Goal: Task Accomplishment & Management: Complete application form

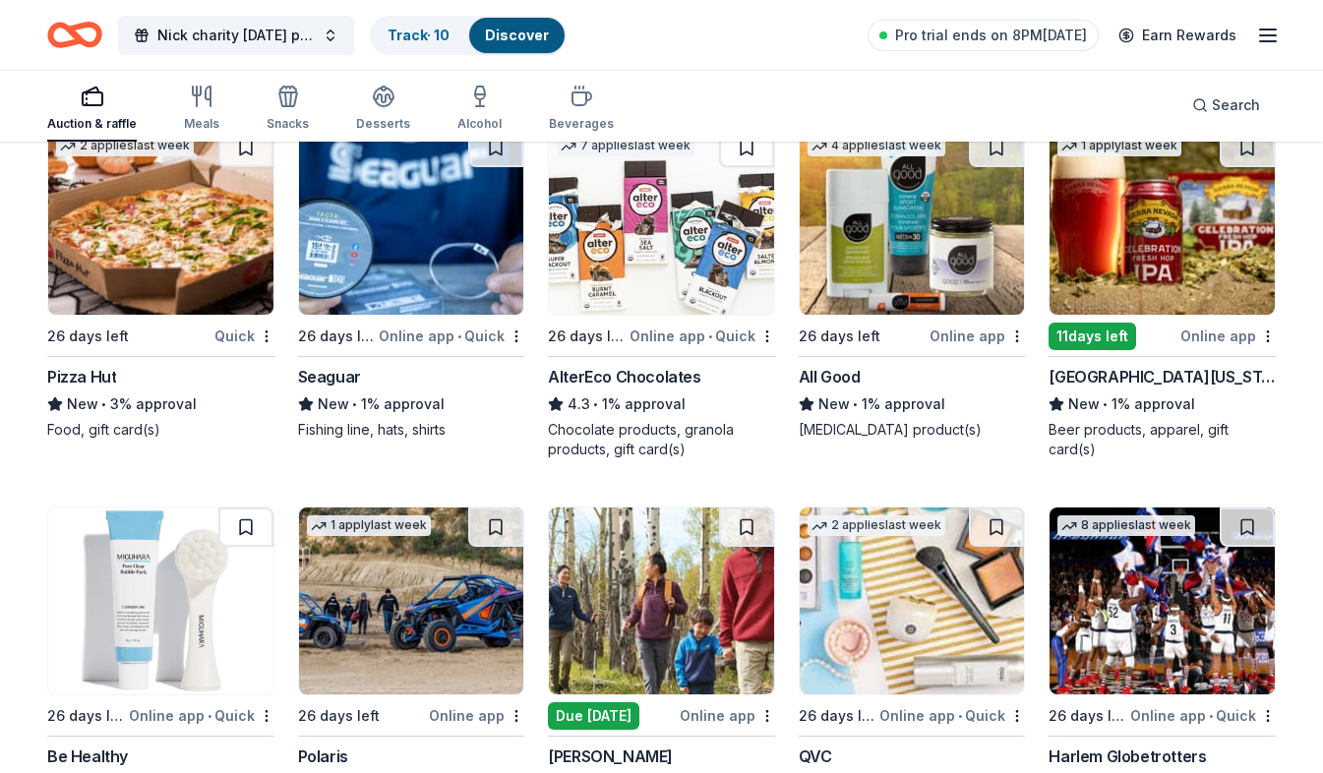
scroll to position [11270, 0]
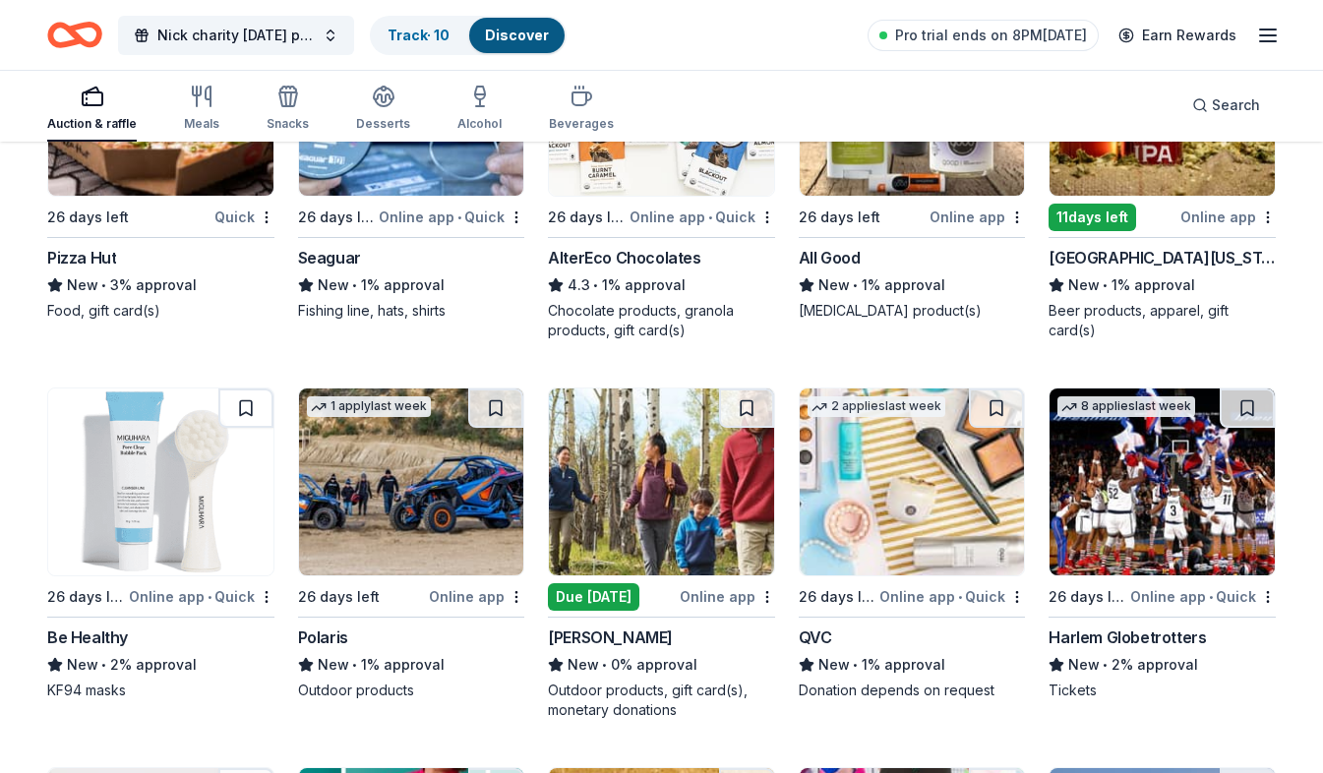
click at [1157, 587] on div "Online app • Quick" at bounding box center [1204, 596] width 146 height 25
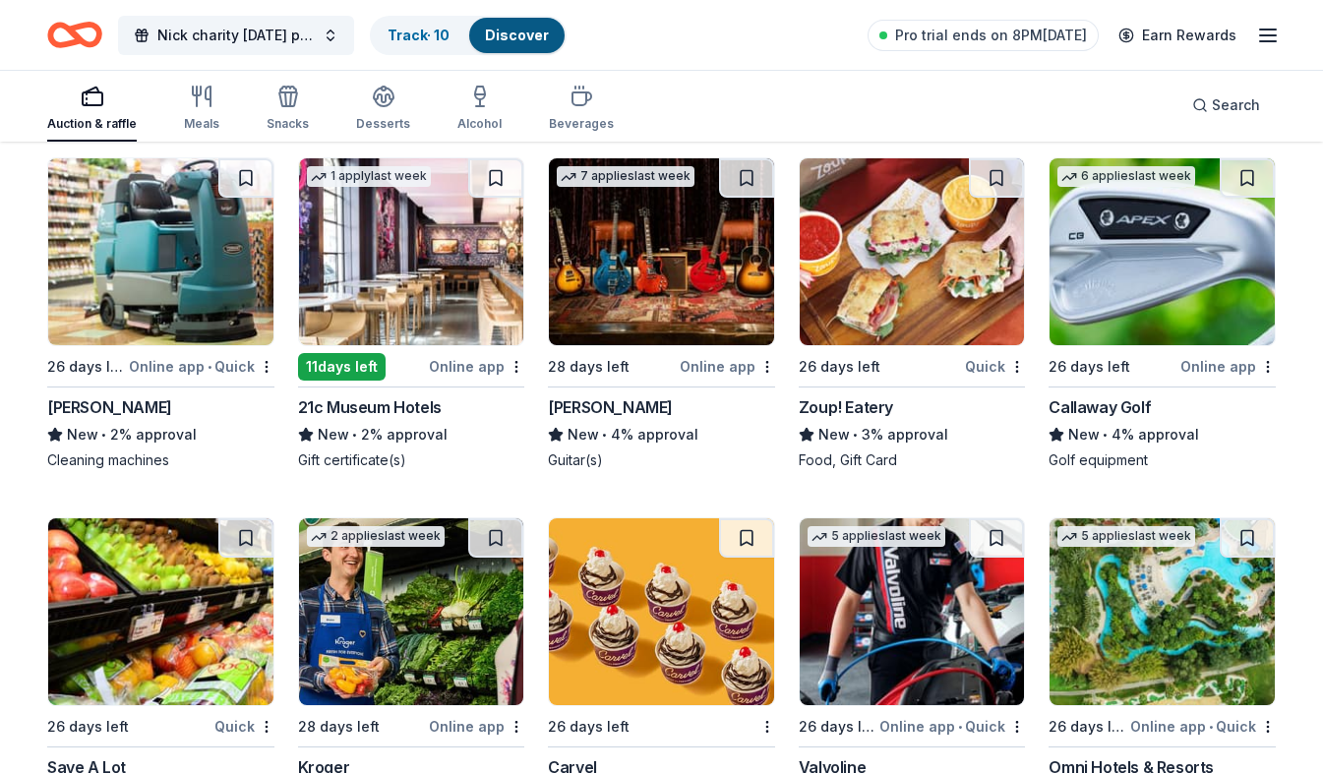
scroll to position [8318, 0]
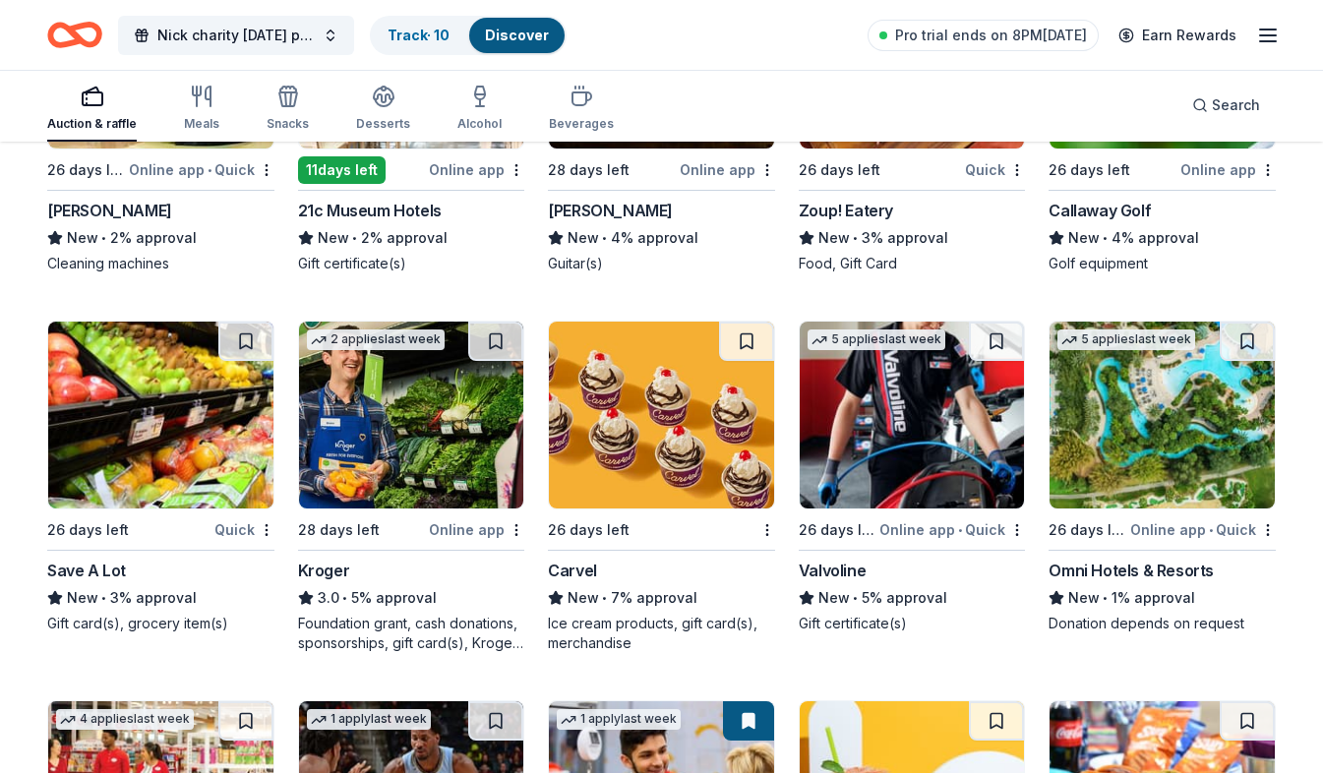
click at [1179, 477] on img at bounding box center [1162, 415] width 225 height 187
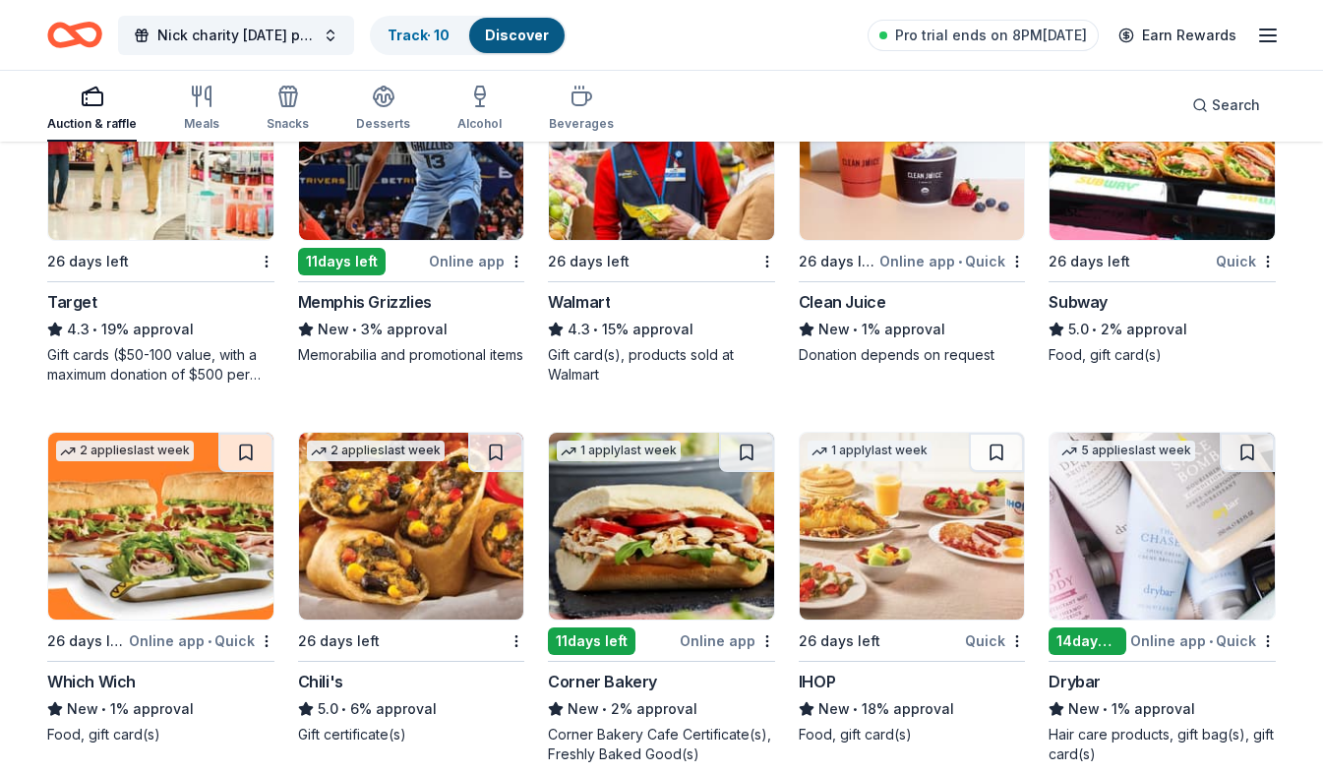
scroll to position [9007, 0]
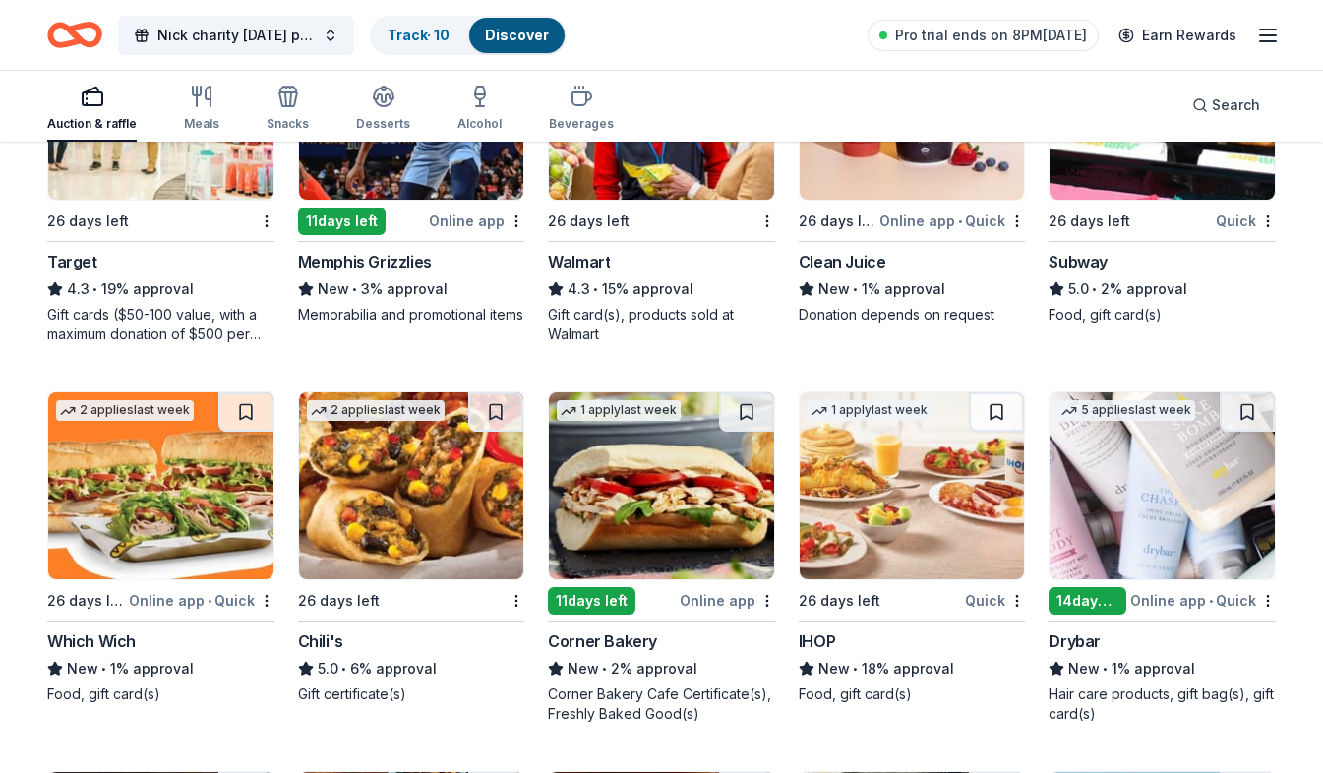
click at [215, 264] on div "Target" at bounding box center [160, 262] width 227 height 24
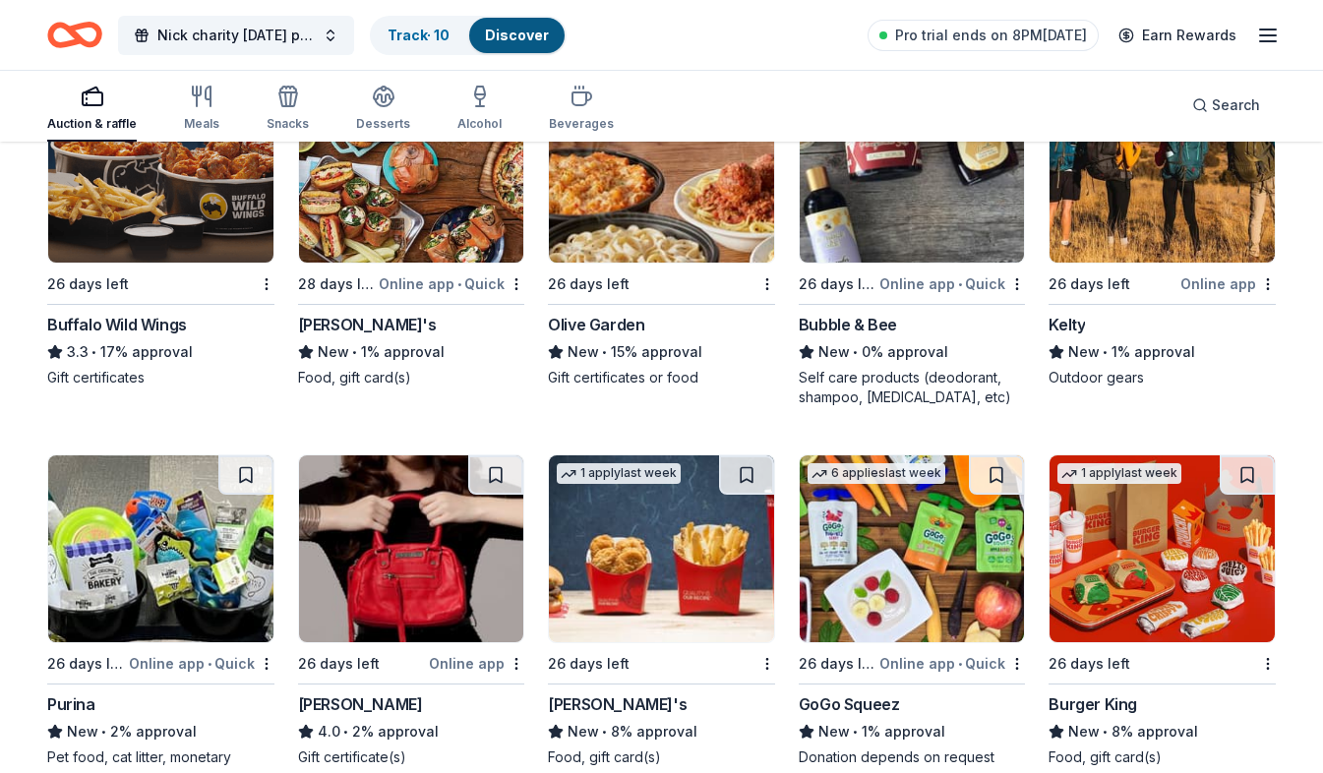
scroll to position [9696, 0]
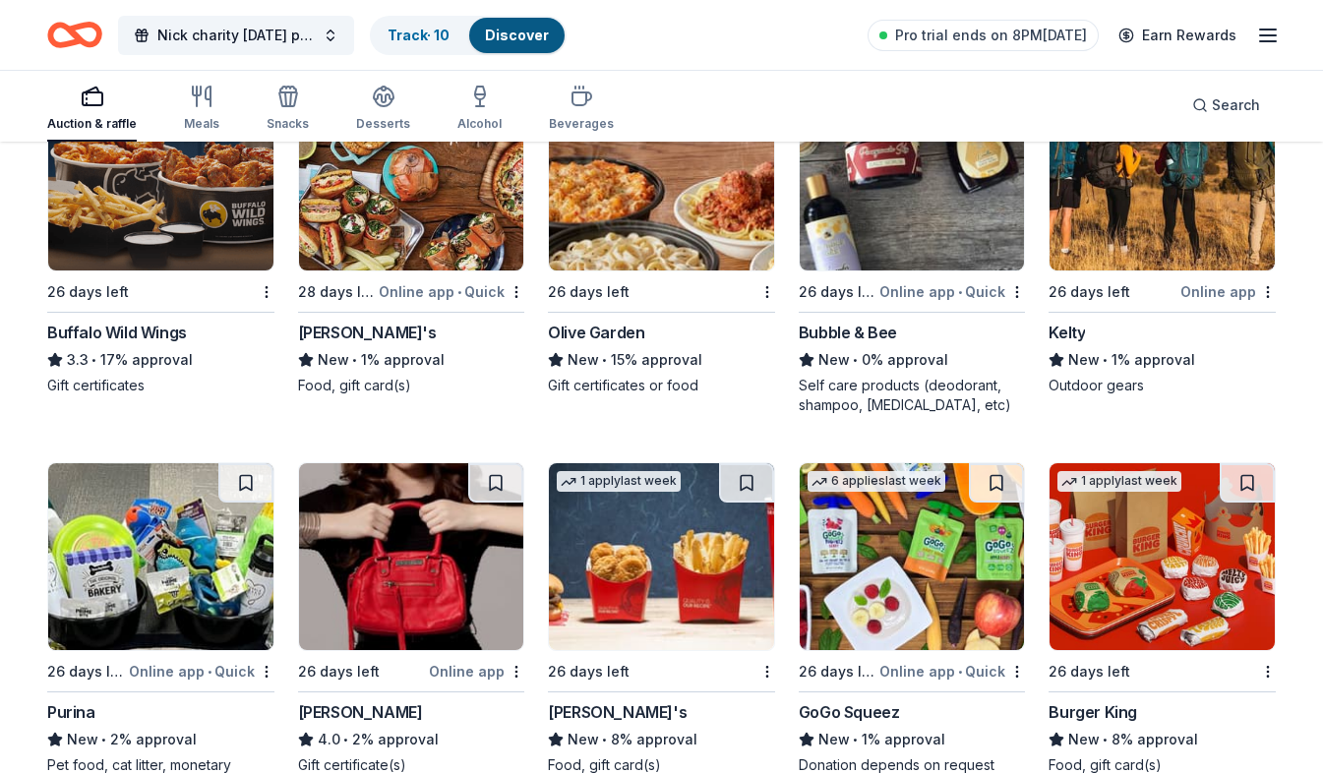
click at [1144, 266] on img at bounding box center [1162, 177] width 225 height 187
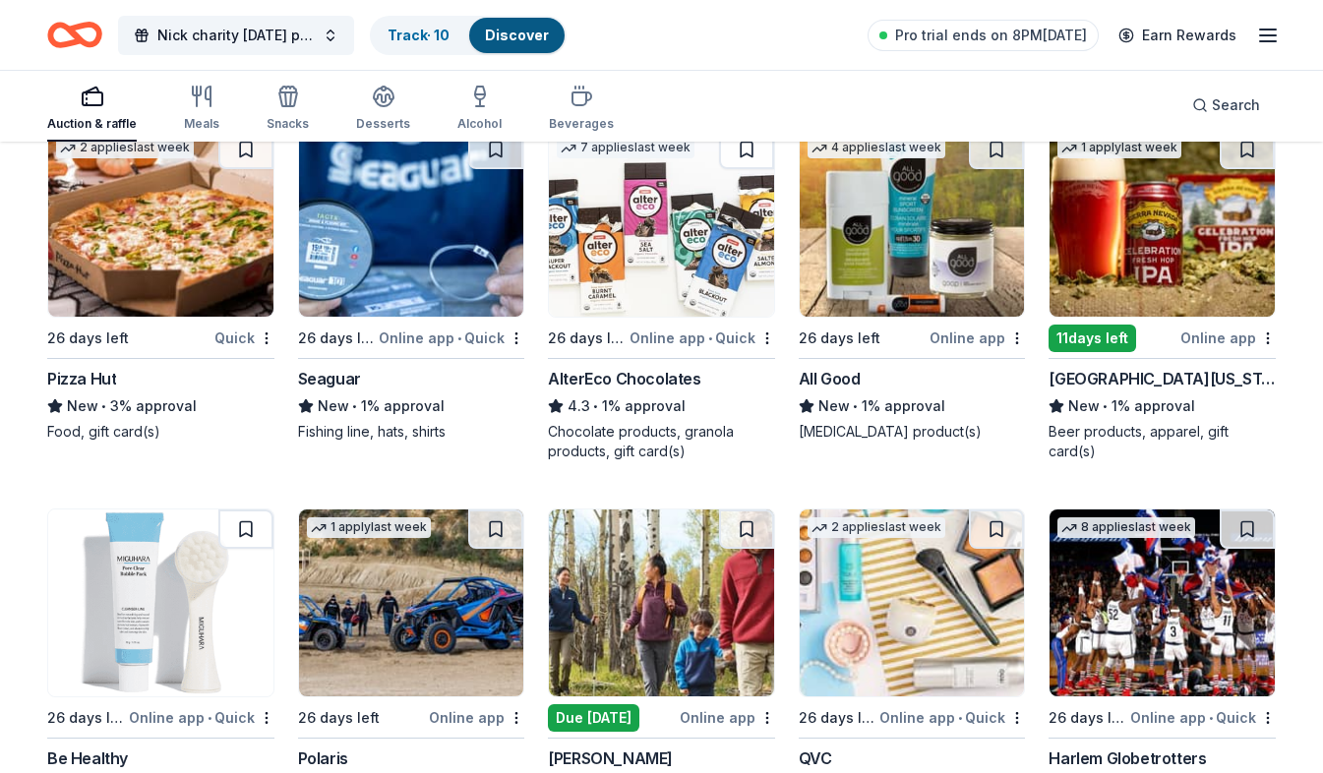
scroll to position [11172, 0]
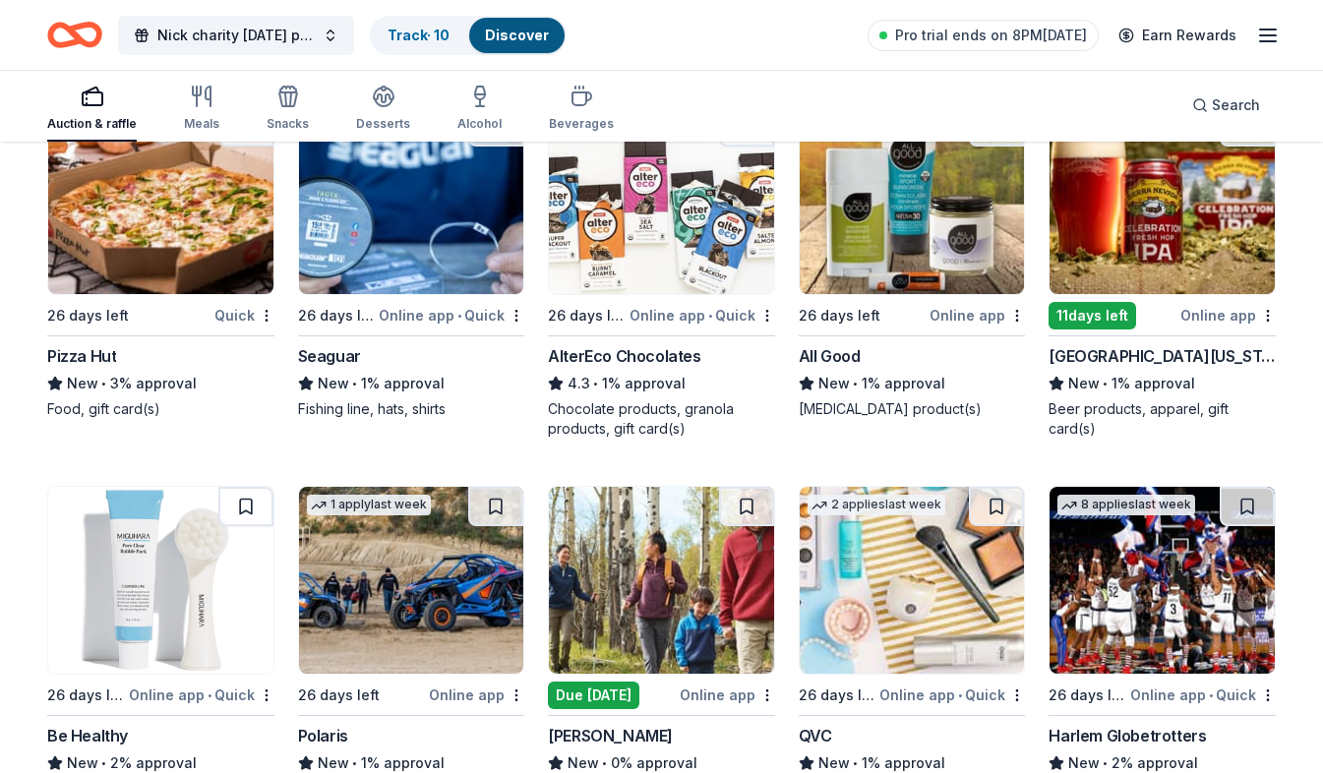
click at [457, 291] on img at bounding box center [411, 200] width 225 height 187
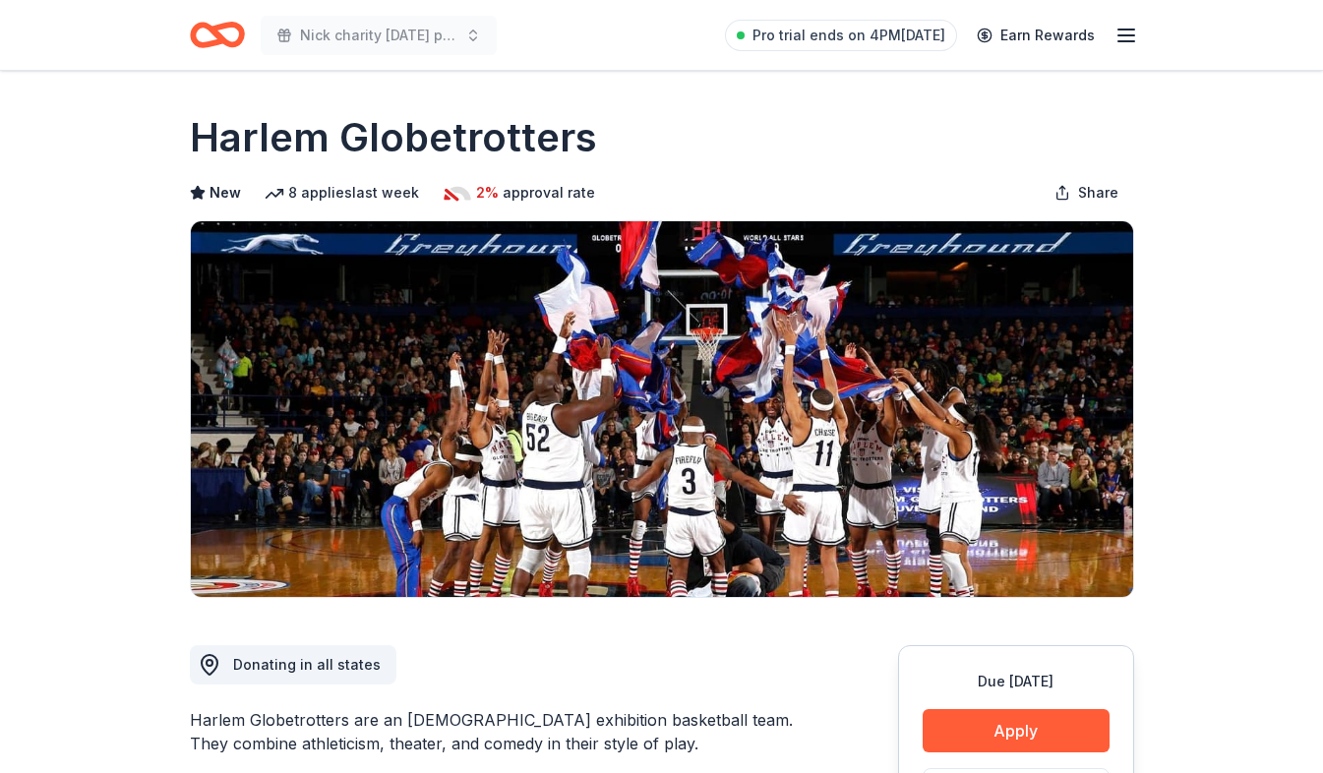
click at [1016, 727] on button "Apply" at bounding box center [1016, 730] width 187 height 43
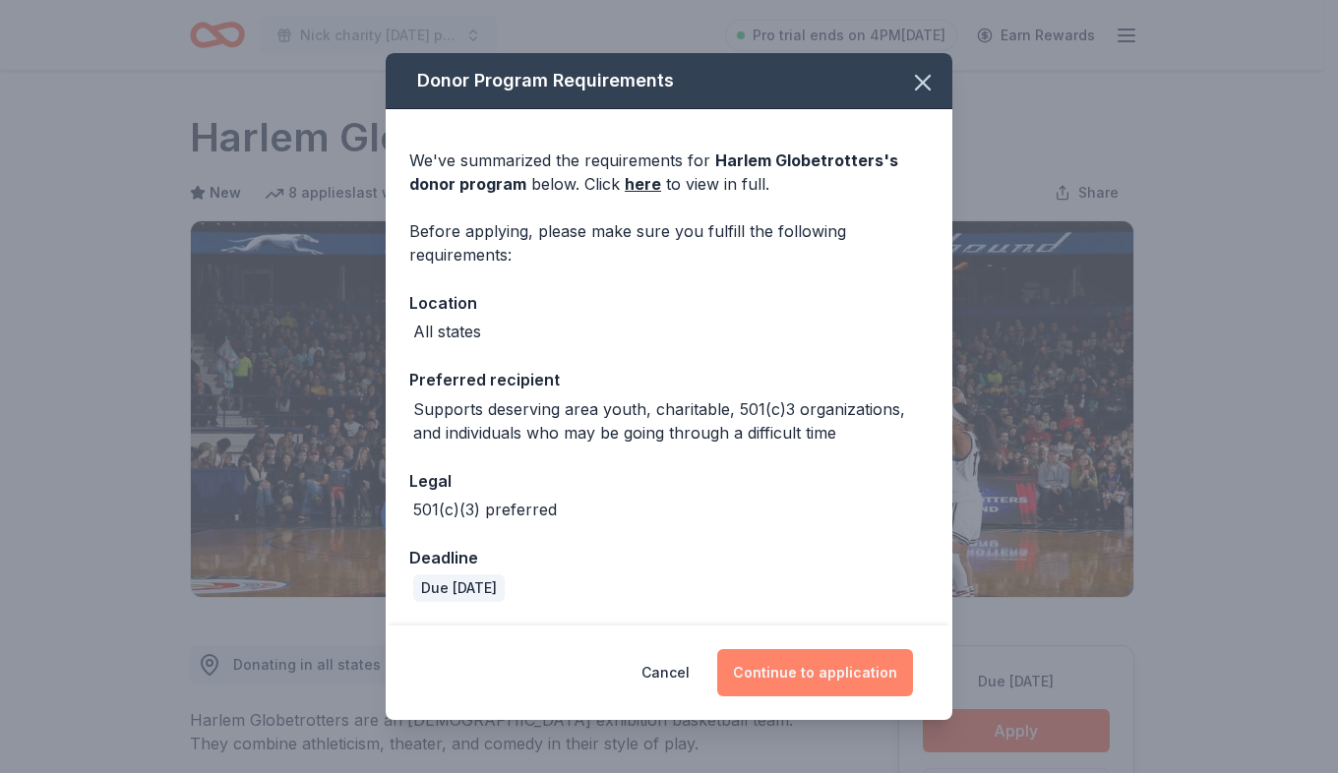
click at [836, 666] on button "Continue to application" at bounding box center [815, 672] width 196 height 47
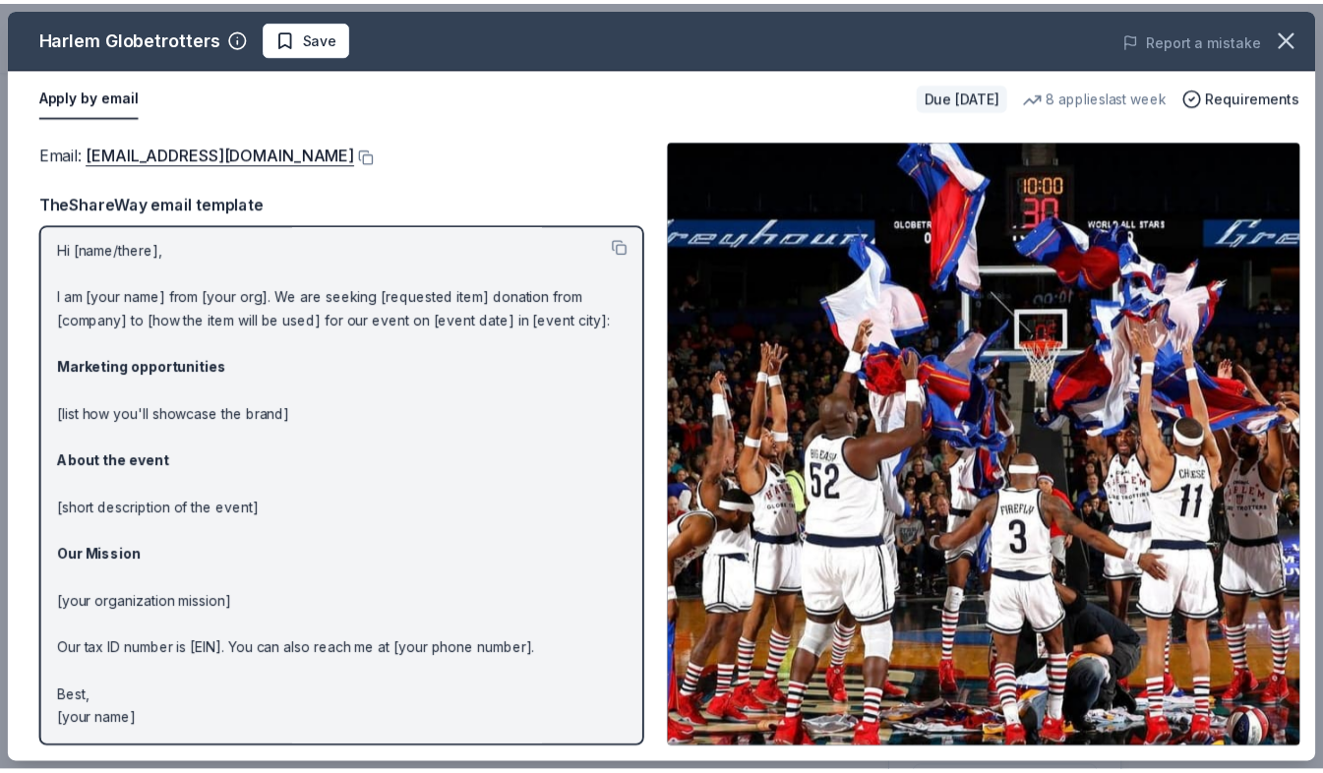
scroll to position [6, 0]
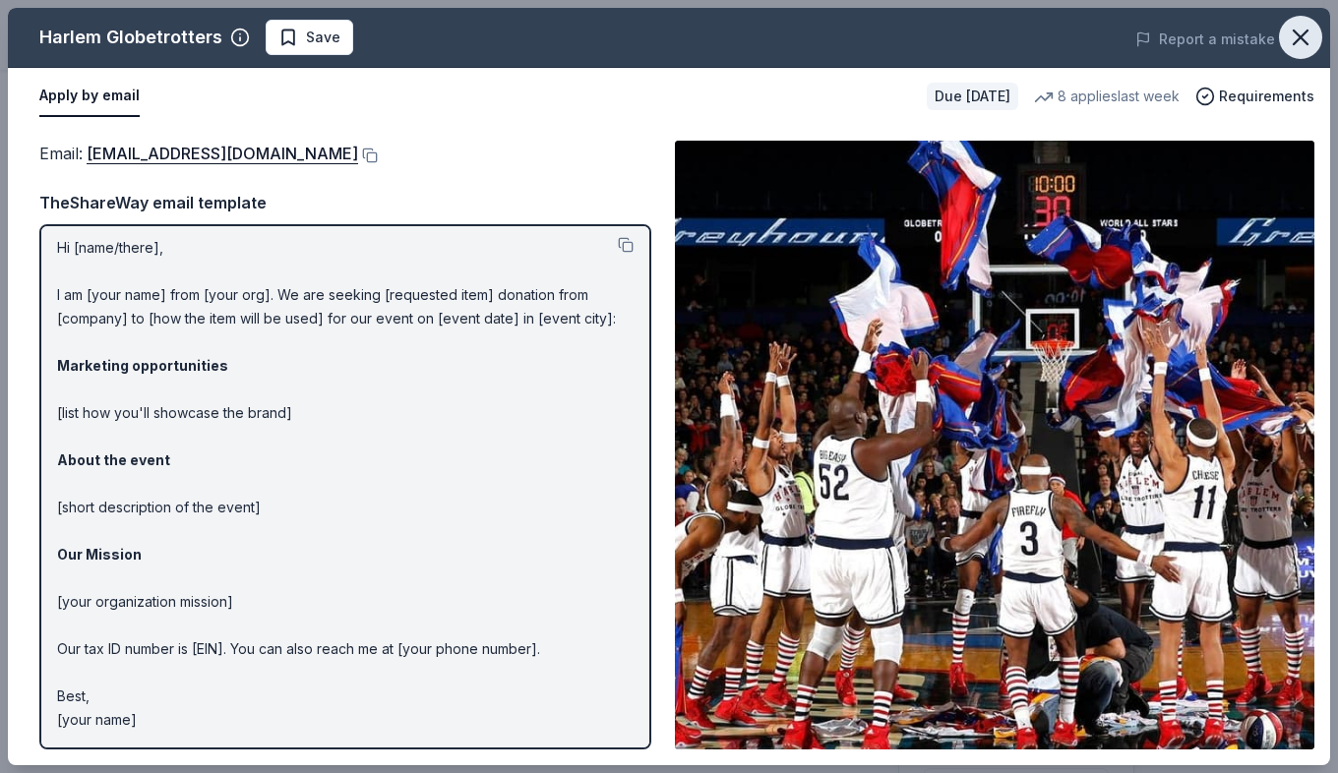
click at [1311, 36] on icon "button" at bounding box center [1301, 38] width 28 height 28
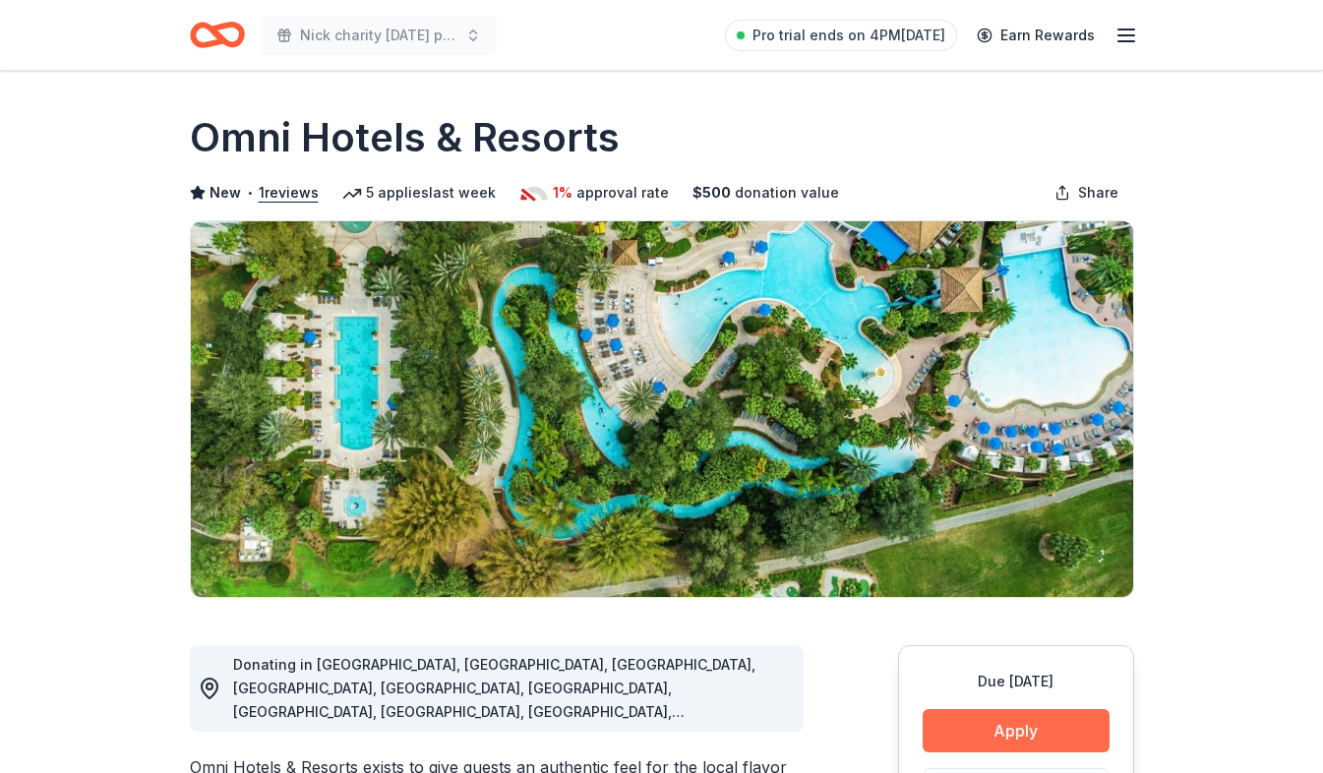
click at [1057, 721] on button "Apply" at bounding box center [1016, 730] width 187 height 43
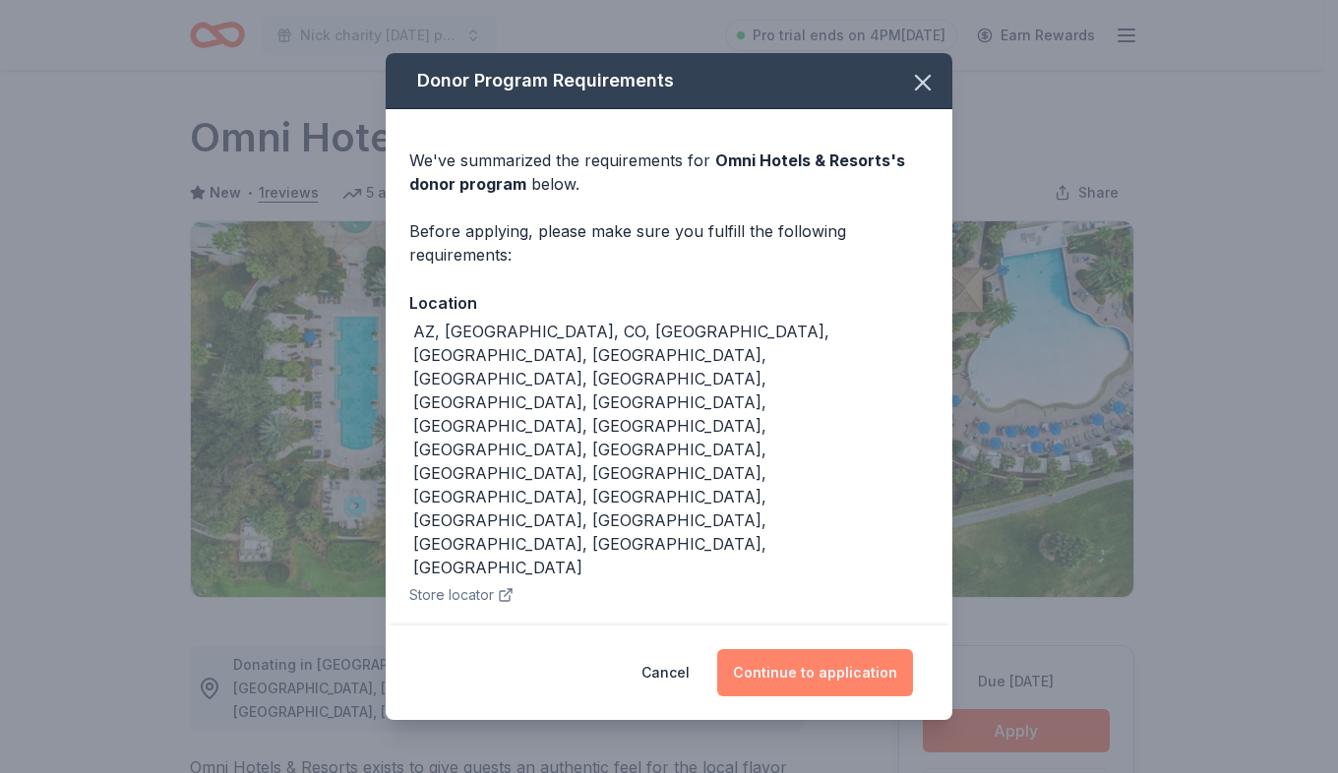
click at [812, 649] on button "Continue to application" at bounding box center [815, 672] width 196 height 47
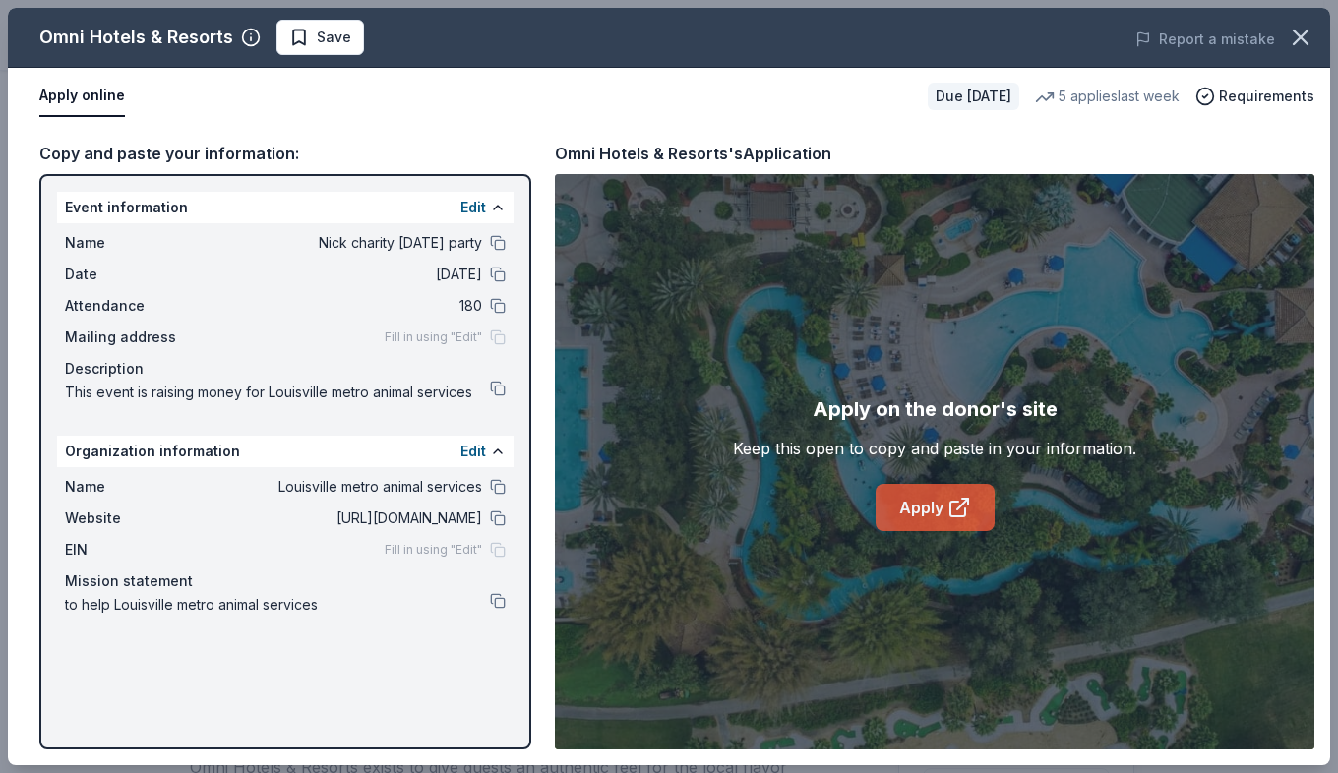
click at [956, 505] on icon at bounding box center [960, 508] width 24 height 24
click at [923, 510] on link "Apply" at bounding box center [935, 507] width 119 height 47
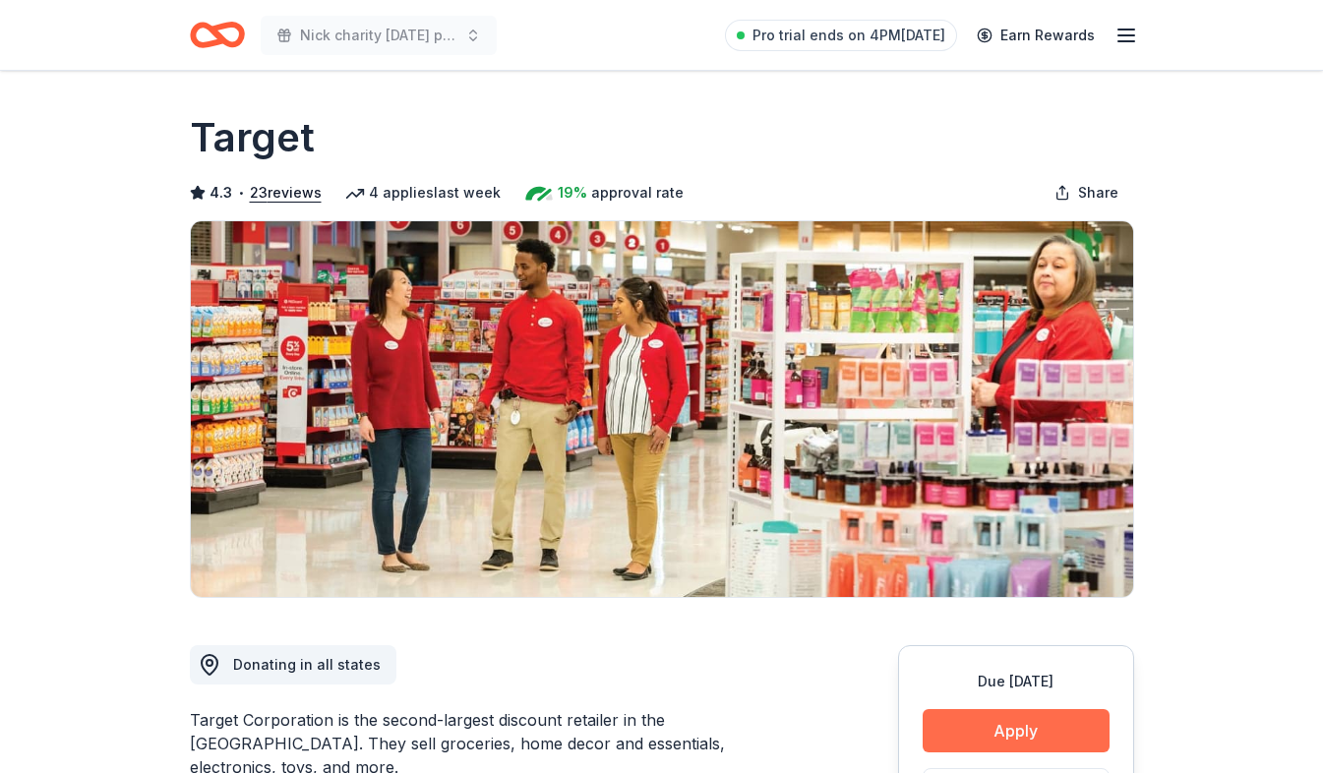
click at [1012, 725] on button "Apply" at bounding box center [1016, 730] width 187 height 43
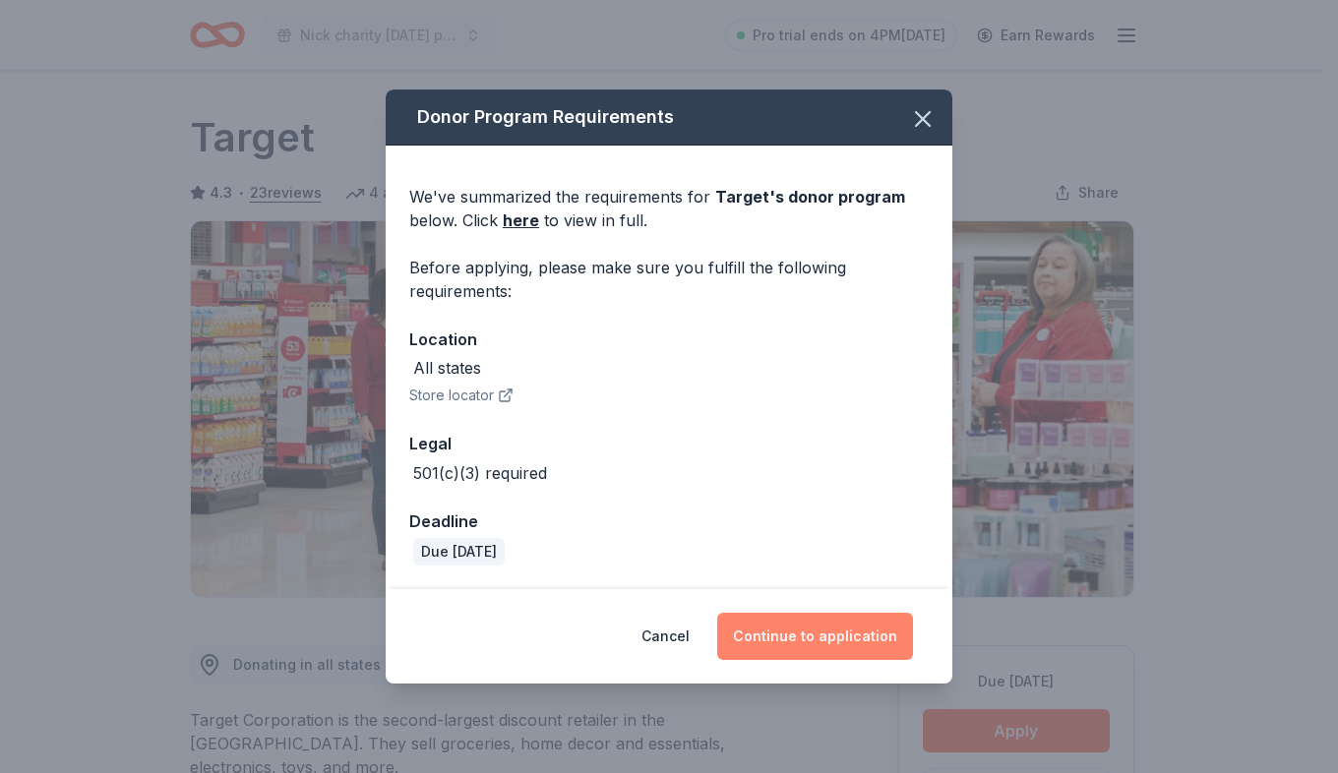
click at [821, 619] on button "Continue to application" at bounding box center [815, 636] width 196 height 47
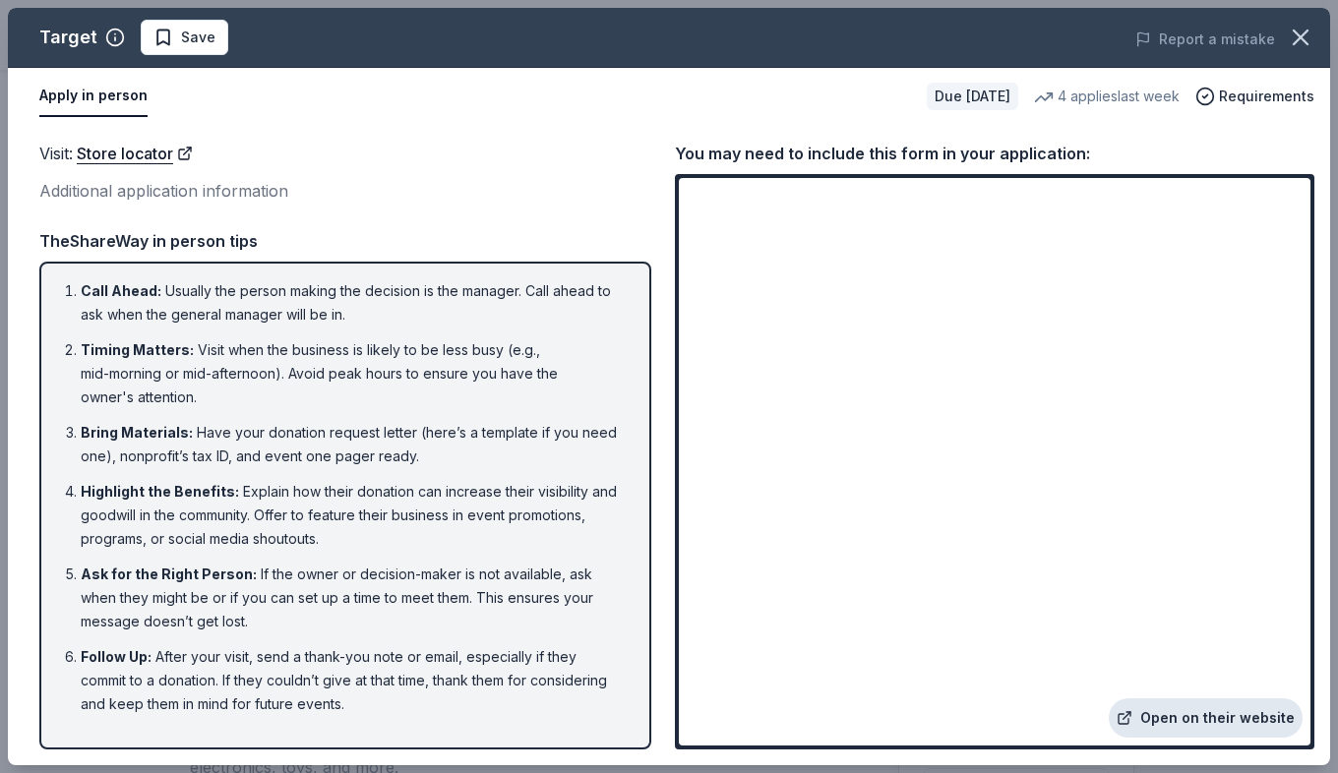
click at [1169, 707] on link "Open on their website" at bounding box center [1206, 718] width 194 height 39
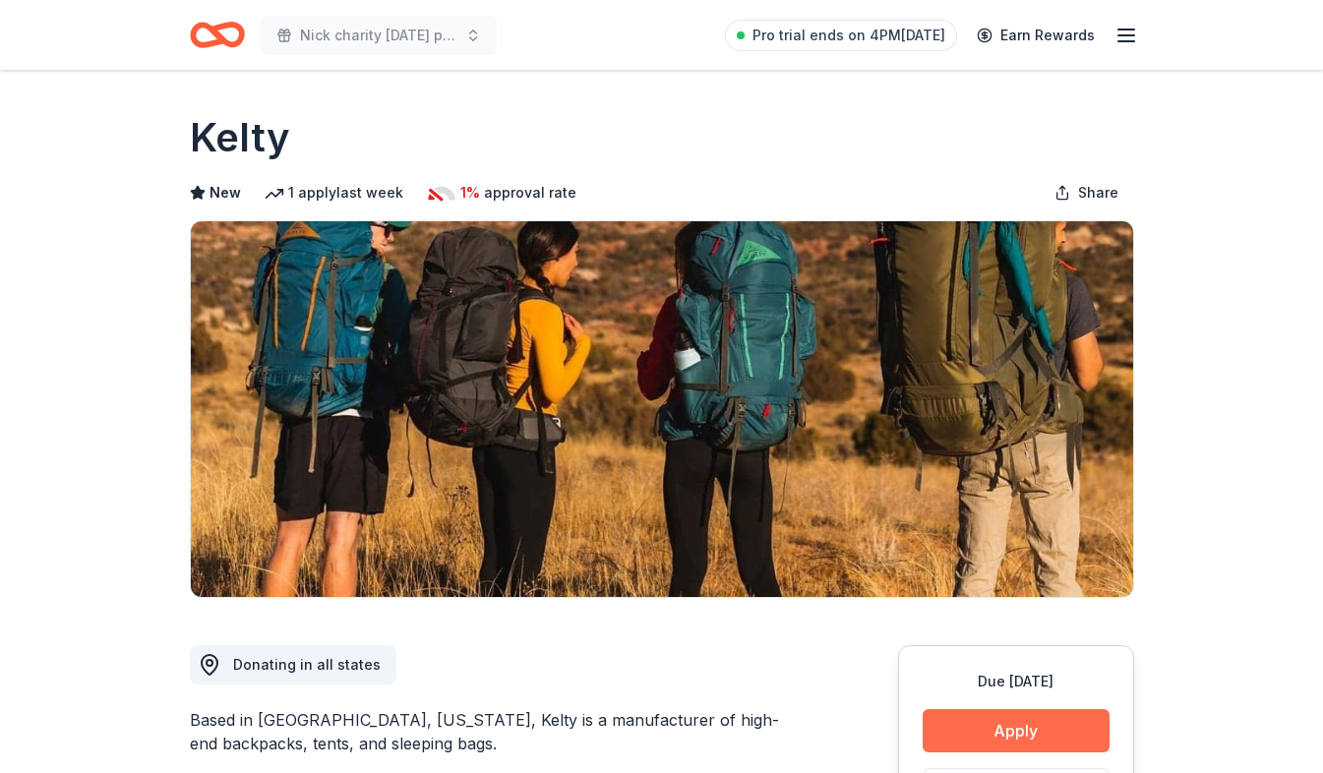
click at [1055, 740] on button "Apply" at bounding box center [1016, 730] width 187 height 43
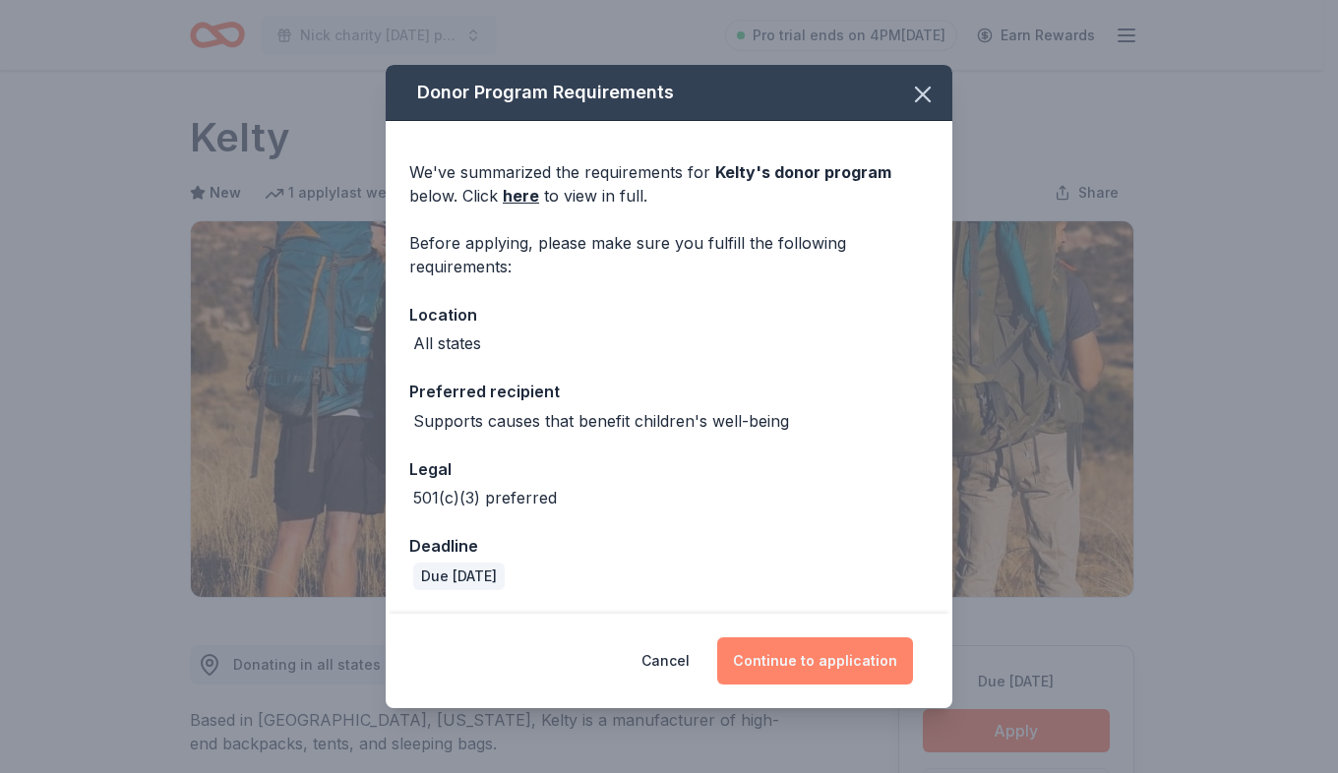
click at [889, 673] on button "Continue to application" at bounding box center [815, 661] width 196 height 47
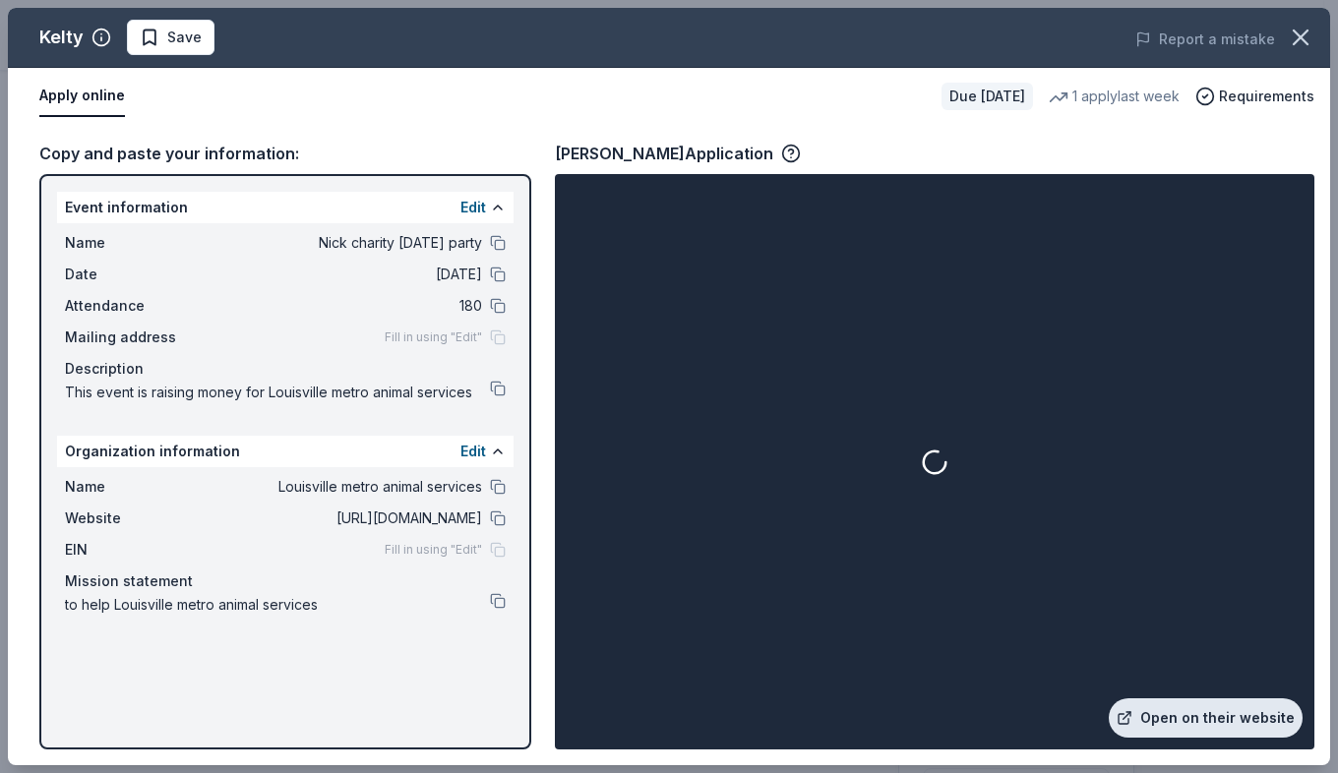
click at [1280, 724] on link "Open on their website" at bounding box center [1206, 718] width 194 height 39
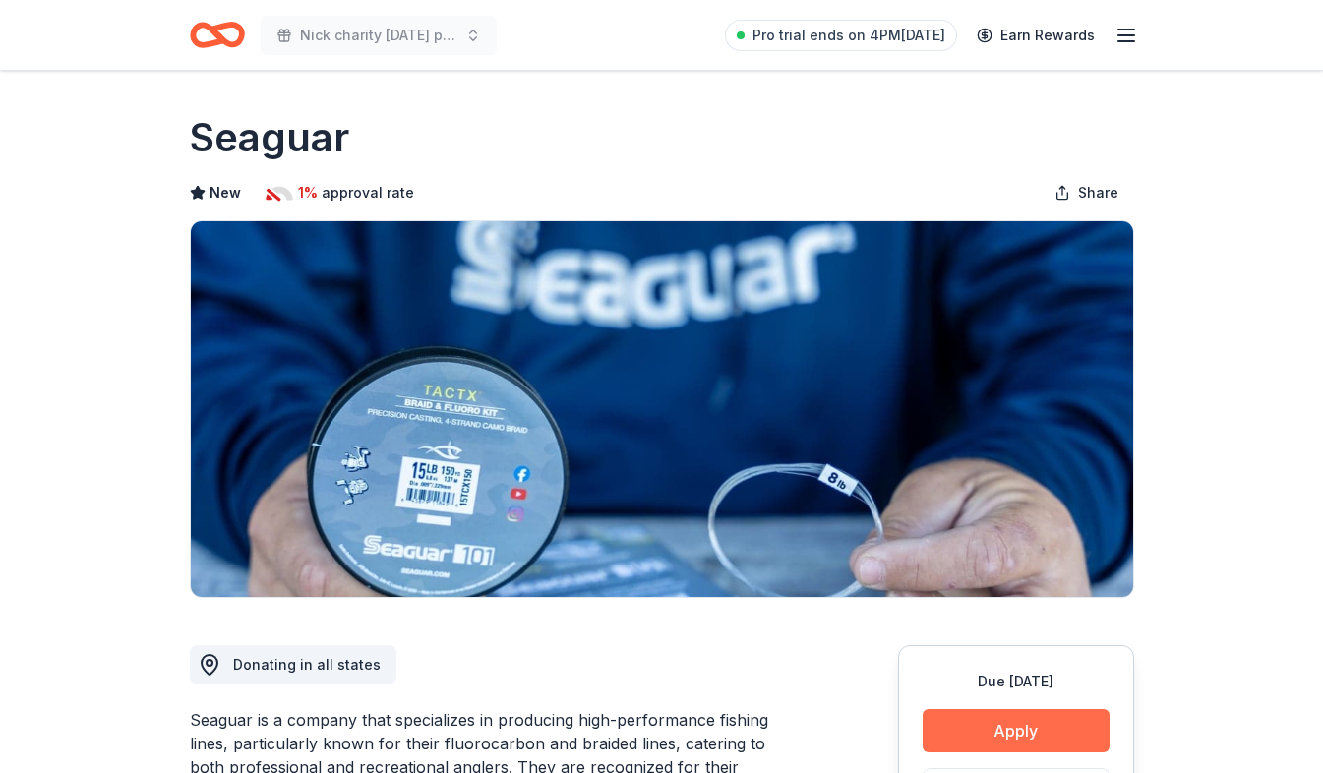
click at [1047, 712] on button "Apply" at bounding box center [1016, 730] width 187 height 43
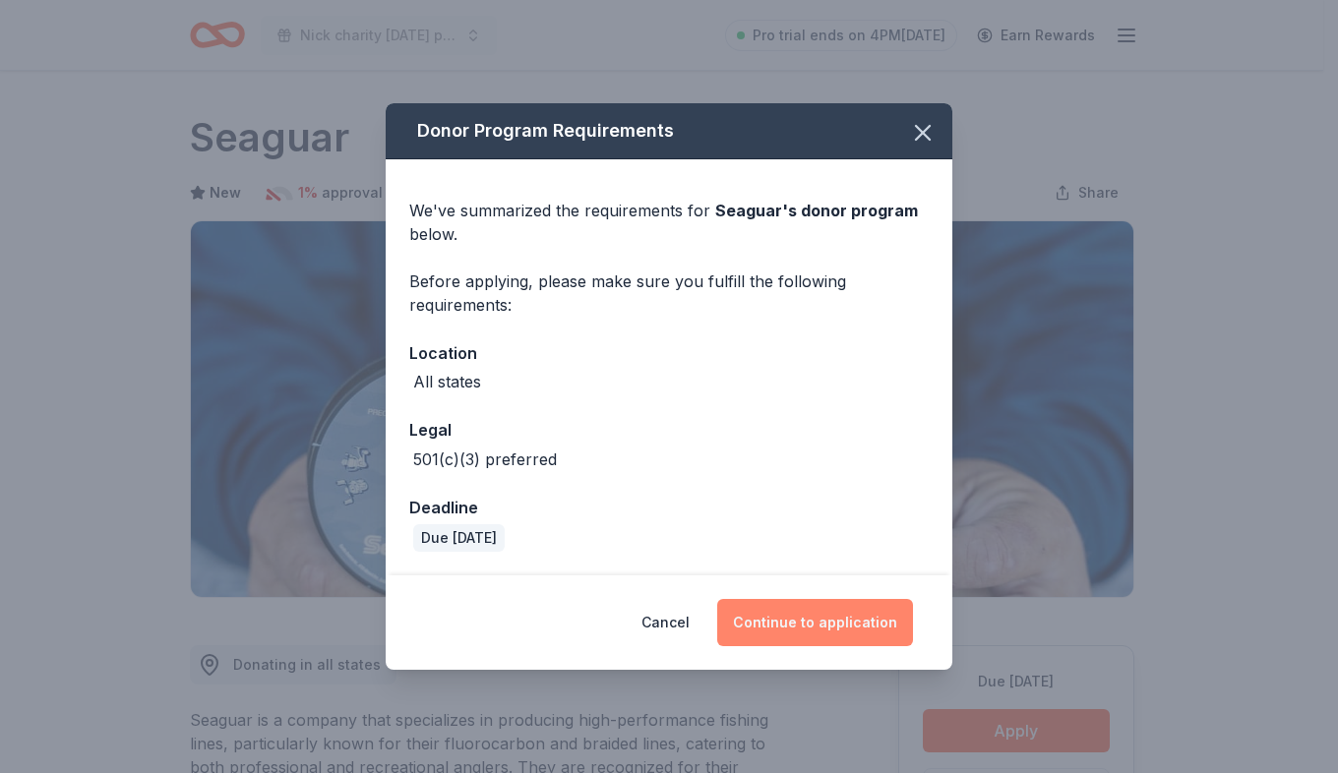
click at [889, 630] on button "Continue to application" at bounding box center [815, 622] width 196 height 47
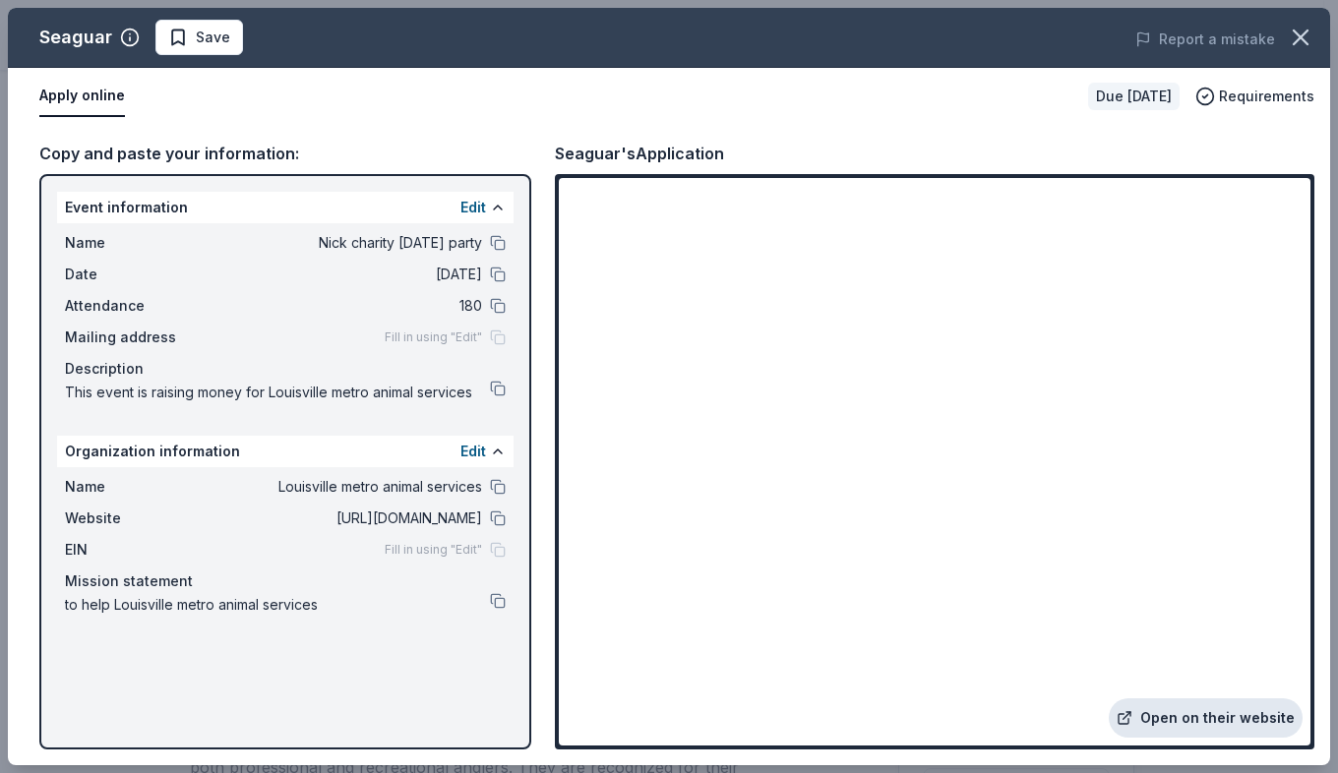
click at [1247, 713] on link "Open on their website" at bounding box center [1206, 718] width 194 height 39
